Goal: Information Seeking & Learning: Learn about a topic

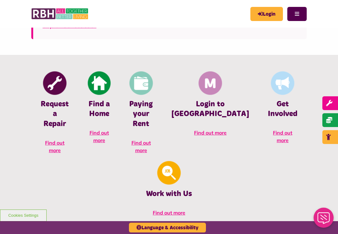
scroll to position [224, 0]
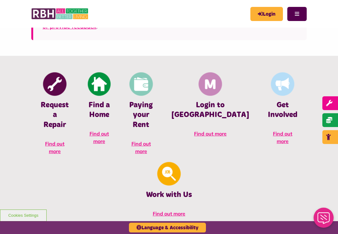
click at [198, 120] on h4 "Login to [GEOGRAPHIC_DATA]" at bounding box center [211, 109] width 78 height 19
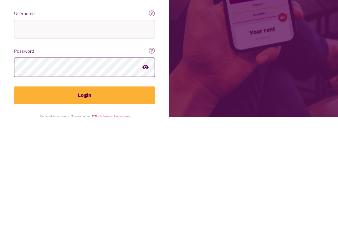
scroll to position [1, 0]
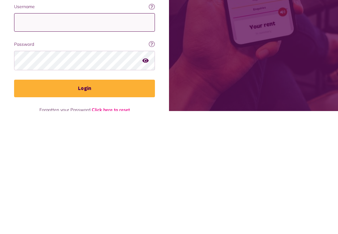
click at [41, 136] on input "Username" at bounding box center [84, 145] width 141 height 18
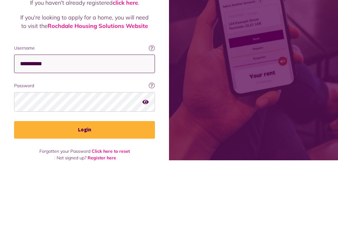
type input "**********"
click at [155, 118] on icon at bounding box center [152, 121] width 6 height 6
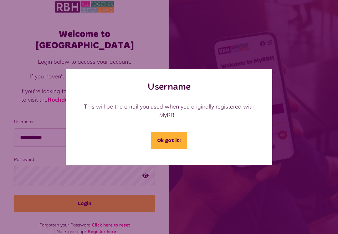
click at [171, 145] on button "Ok got it!" at bounding box center [169, 141] width 36 height 18
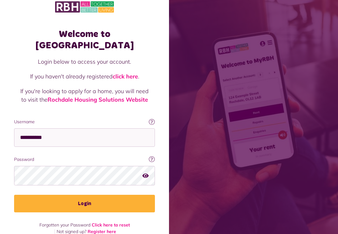
click at [118, 96] on link "Rochdale Housing Solutions Website" at bounding box center [98, 99] width 101 height 7
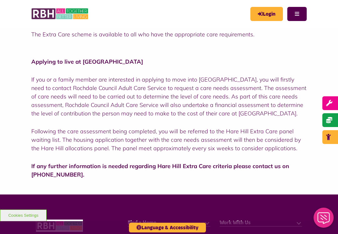
scroll to position [284, 0]
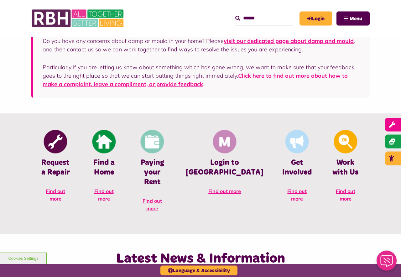
scroll to position [186, 0]
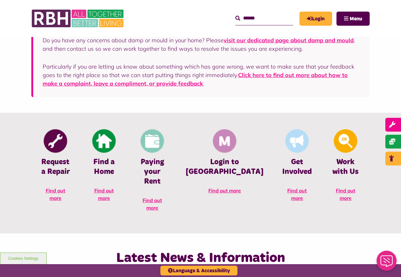
click at [118, 162] on h4 "Find a Home" at bounding box center [103, 166] width 29 height 19
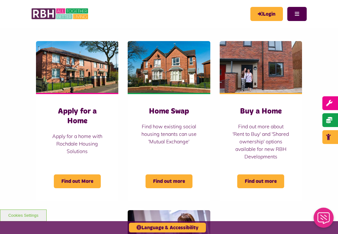
scroll to position [225, 0]
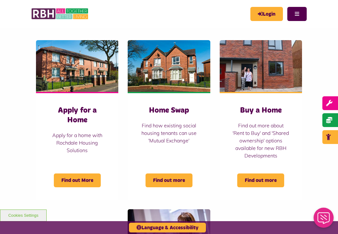
click at [75, 181] on span "Find out More" at bounding box center [77, 180] width 47 height 14
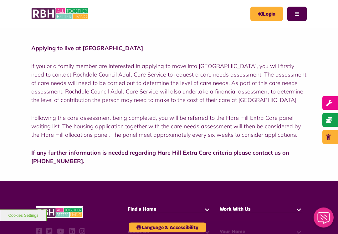
scroll to position [290, 0]
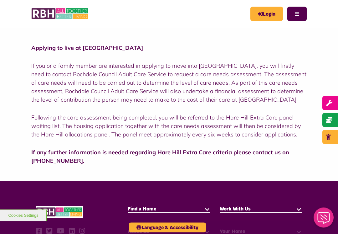
click at [27, 130] on div "Applying to live at [GEOGRAPHIC_DATA] If you or a family member are interested …" at bounding box center [169, 111] width 338 height 140
